Goal: Task Accomplishment & Management: Manage account settings

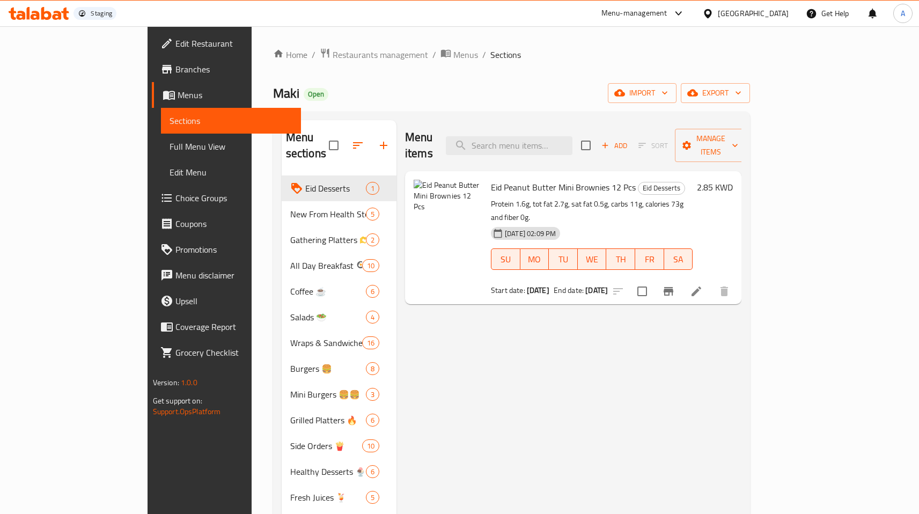
click at [675, 285] on icon "Branch-specific-item" at bounding box center [668, 291] width 13 height 13
click at [178, 93] on span "Menus" at bounding box center [235, 95] width 115 height 13
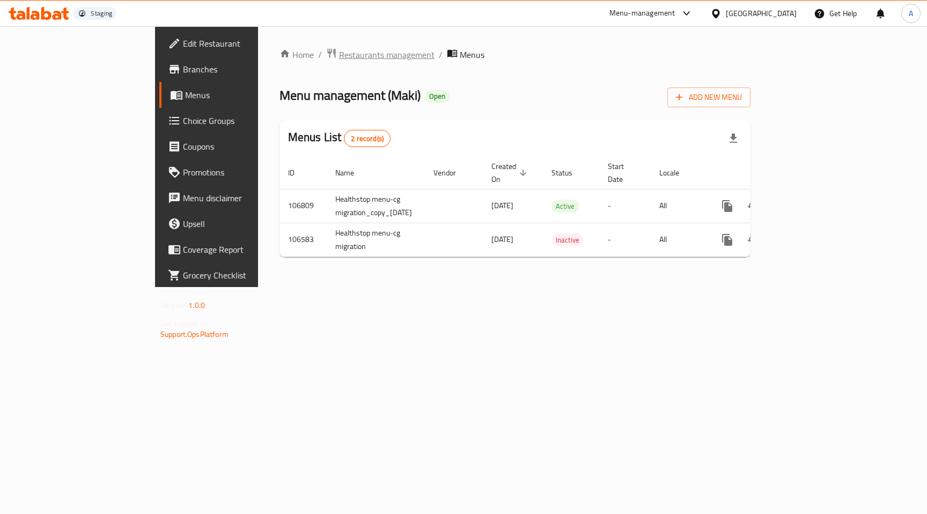
click at [339, 50] on span "Restaurants management" at bounding box center [386, 54] width 95 height 13
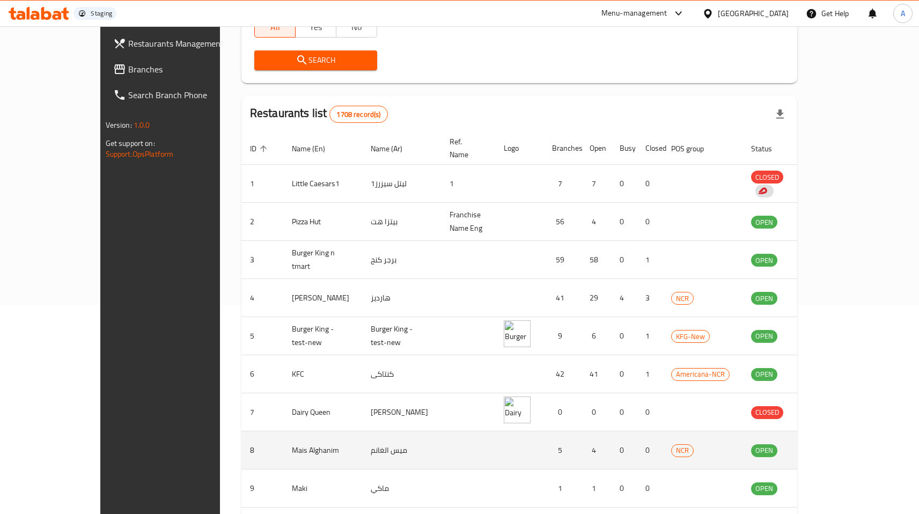
scroll to position [248, 0]
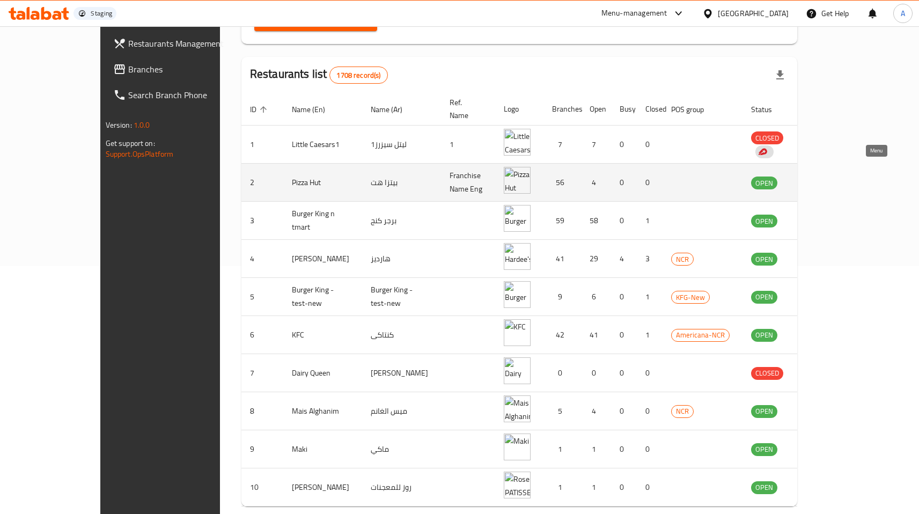
click at [820, 179] on icon "enhanced table" at bounding box center [814, 183] width 12 height 9
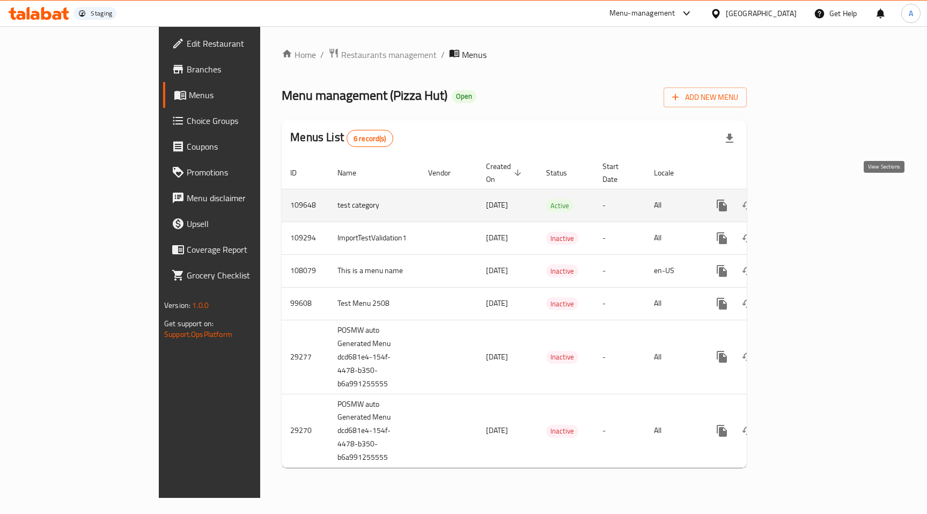
click at [806, 199] on icon "enhanced table" at bounding box center [799, 205] width 13 height 13
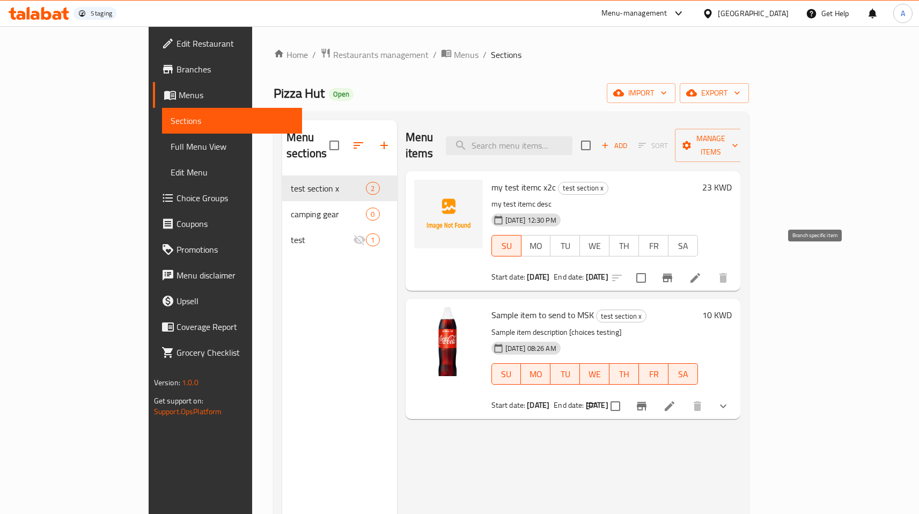
click at [672, 274] on icon "Branch-specific-item" at bounding box center [667, 278] width 10 height 9
click at [674, 271] on icon "Branch-specific-item" at bounding box center [667, 277] width 13 height 13
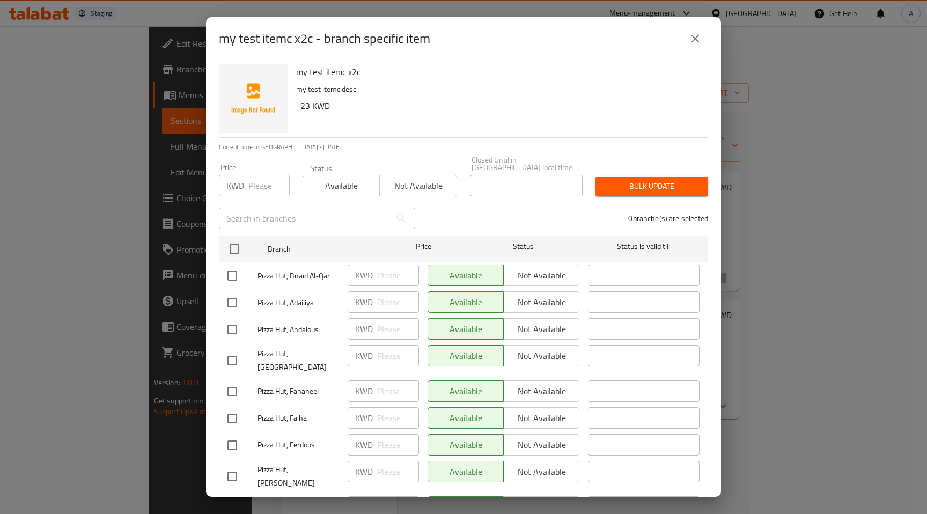
click at [528, 269] on div "Available Not available" at bounding box center [503, 274] width 152 height 21
click at [547, 270] on div "Available Not available" at bounding box center [503, 274] width 152 height 21
drag, startPoint x: 492, startPoint y: 269, endPoint x: 414, endPoint y: 265, distance: 78.4
click at [491, 269] on div "Available Not available" at bounding box center [503, 274] width 152 height 21
click at [407, 269] on div "KWD ​" at bounding box center [383, 274] width 71 height 21
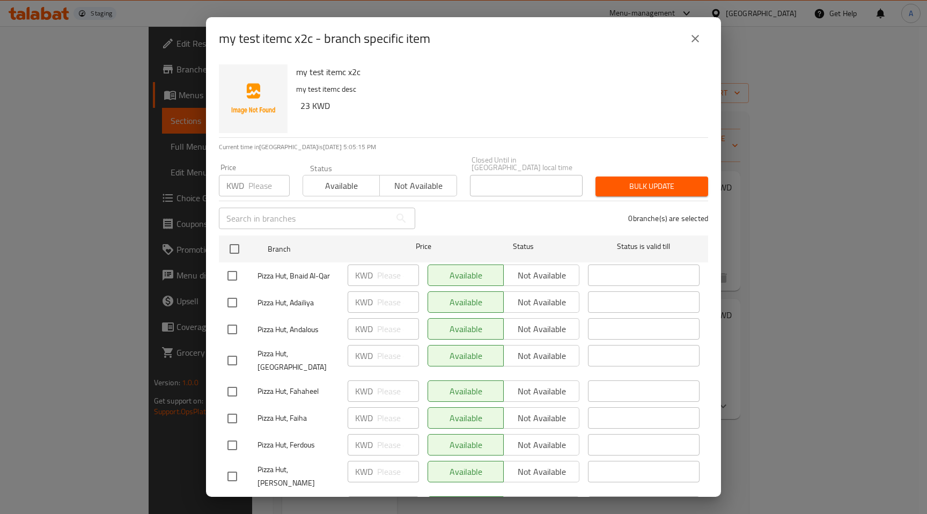
drag, startPoint x: 580, startPoint y: 268, endPoint x: 543, endPoint y: 270, distance: 37.1
click at [584, 268] on div "​" at bounding box center [644, 275] width 120 height 31
click at [527, 270] on div "Available Not available" at bounding box center [503, 274] width 152 height 21
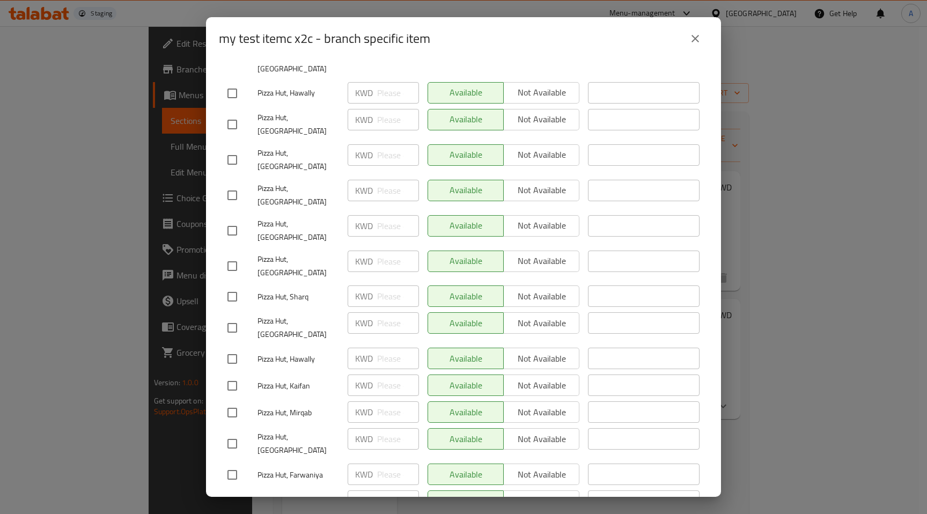
scroll to position [1379, 0]
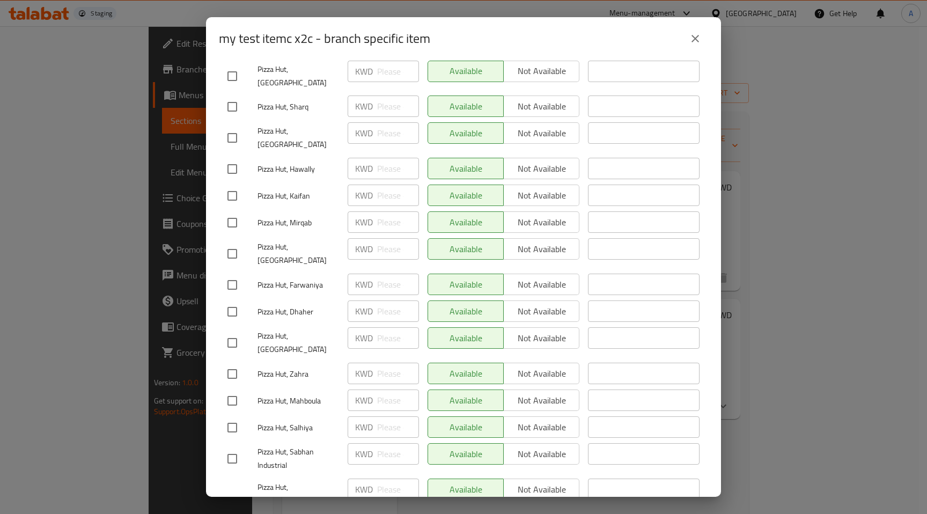
drag, startPoint x: 521, startPoint y: 424, endPoint x: 449, endPoint y: 441, distance: 73.9
drag, startPoint x: 233, startPoint y: 433, endPoint x: 259, endPoint y: 434, distance: 26.3
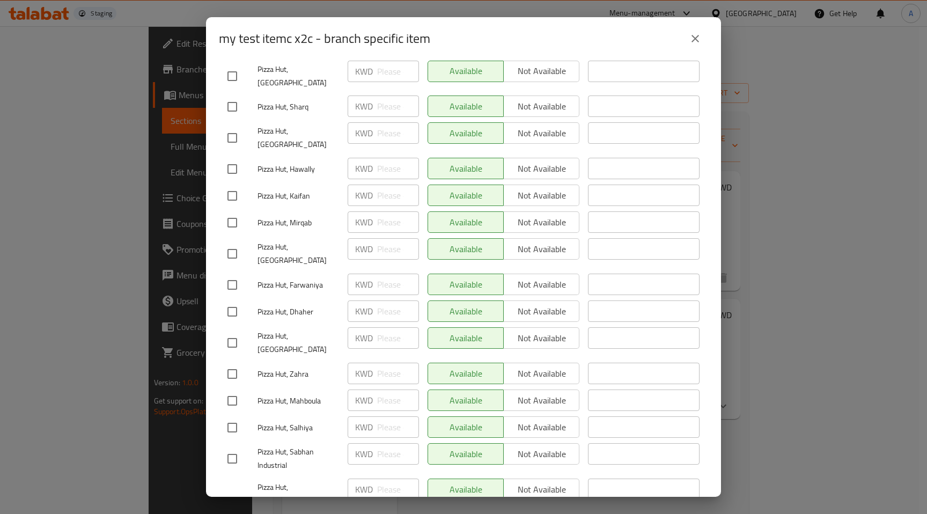
checkbox input "true"
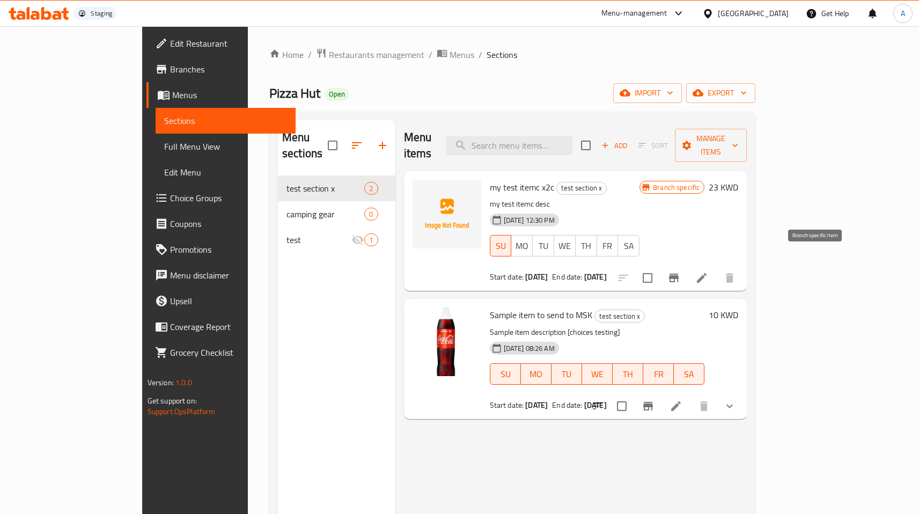
click at [679, 274] on icon "Branch-specific-item" at bounding box center [674, 278] width 10 height 9
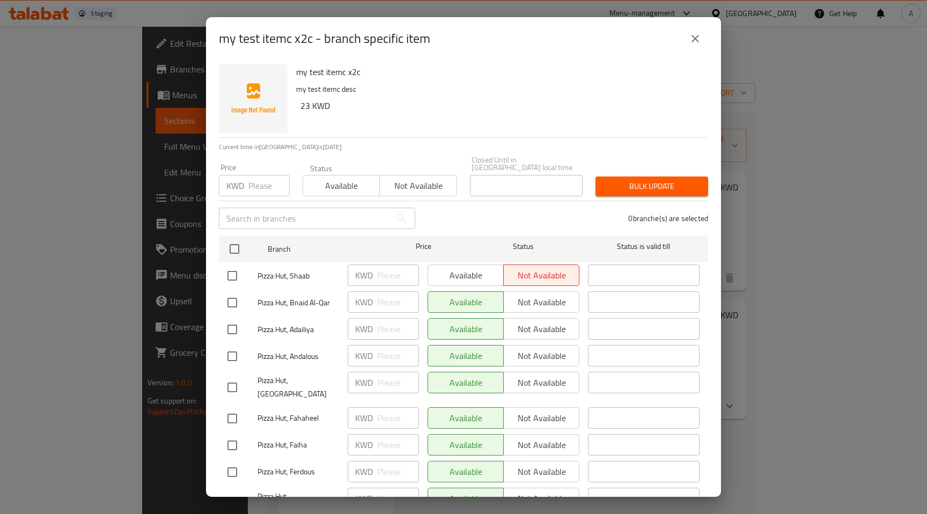
scroll to position [1, 0]
drag, startPoint x: 231, startPoint y: 272, endPoint x: 237, endPoint y: 273, distance: 5.5
click at [231, 272] on input "checkbox" at bounding box center [232, 275] width 23 height 23
click at [233, 270] on input "checkbox" at bounding box center [232, 275] width 23 height 23
checkbox input "false"
